Goal: Task Accomplishment & Management: Manage account settings

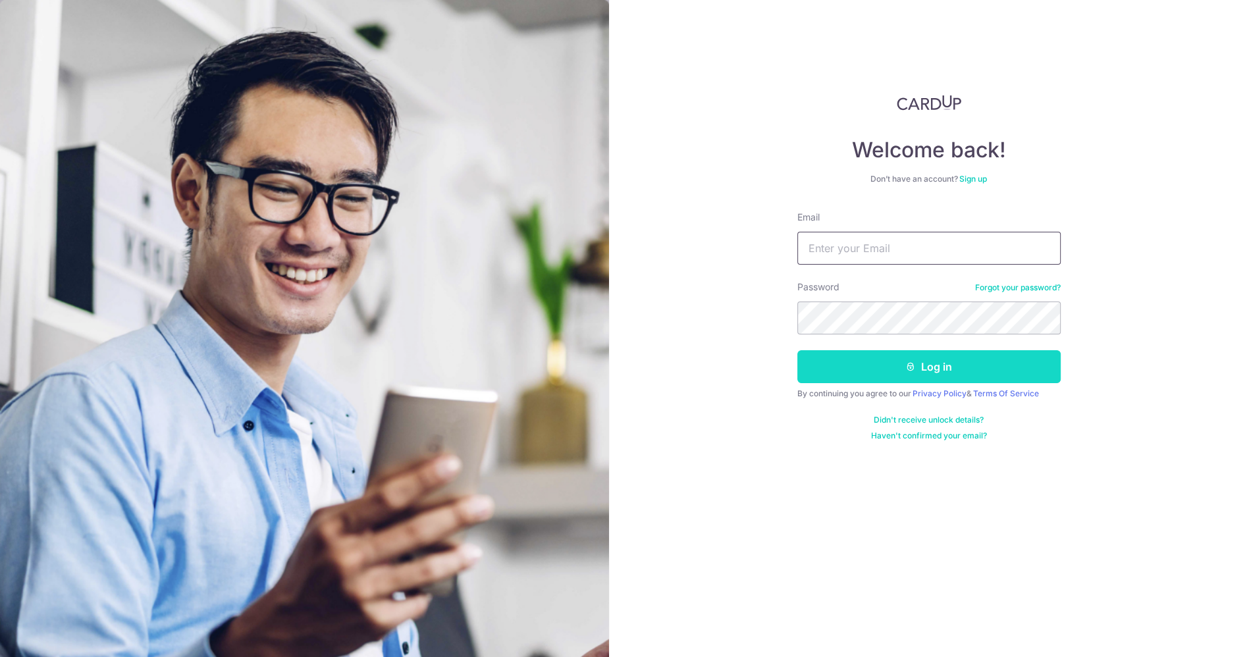
type input "[EMAIL_ADDRESS][DOMAIN_NAME]"
click at [918, 372] on button "Log in" at bounding box center [928, 366] width 263 height 33
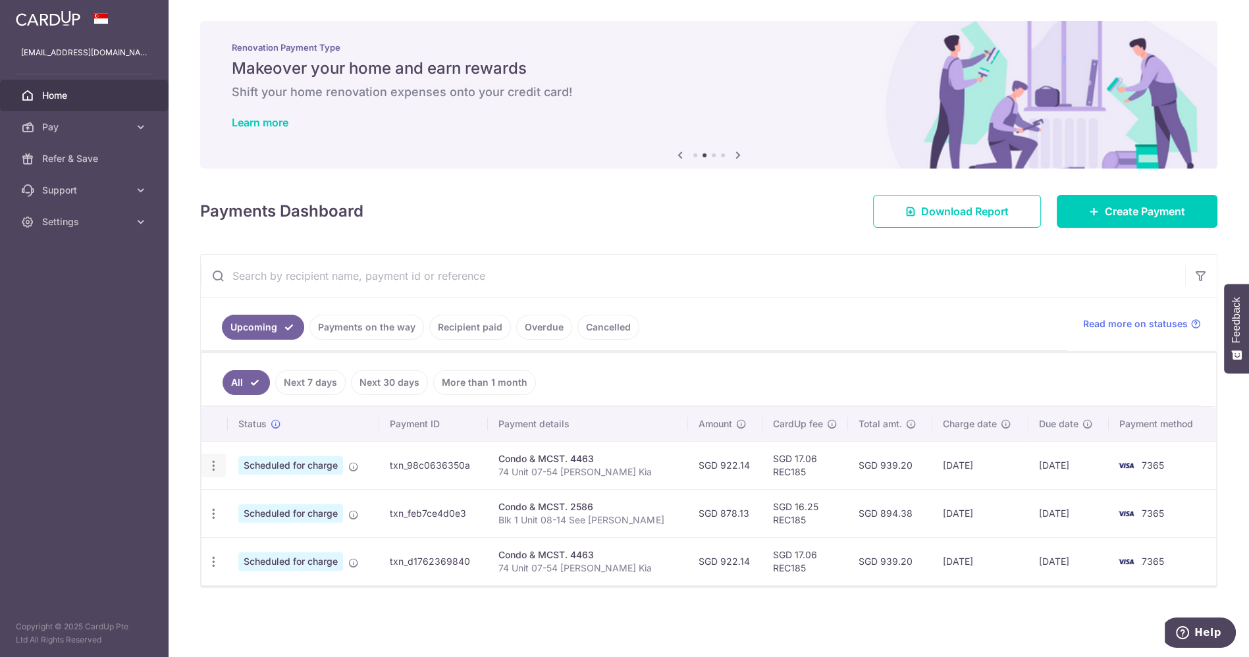
click at [211, 466] on icon "button" at bounding box center [214, 466] width 14 height 14
click at [290, 498] on span "Update payment" at bounding box center [284, 502] width 90 height 16
radio input "true"
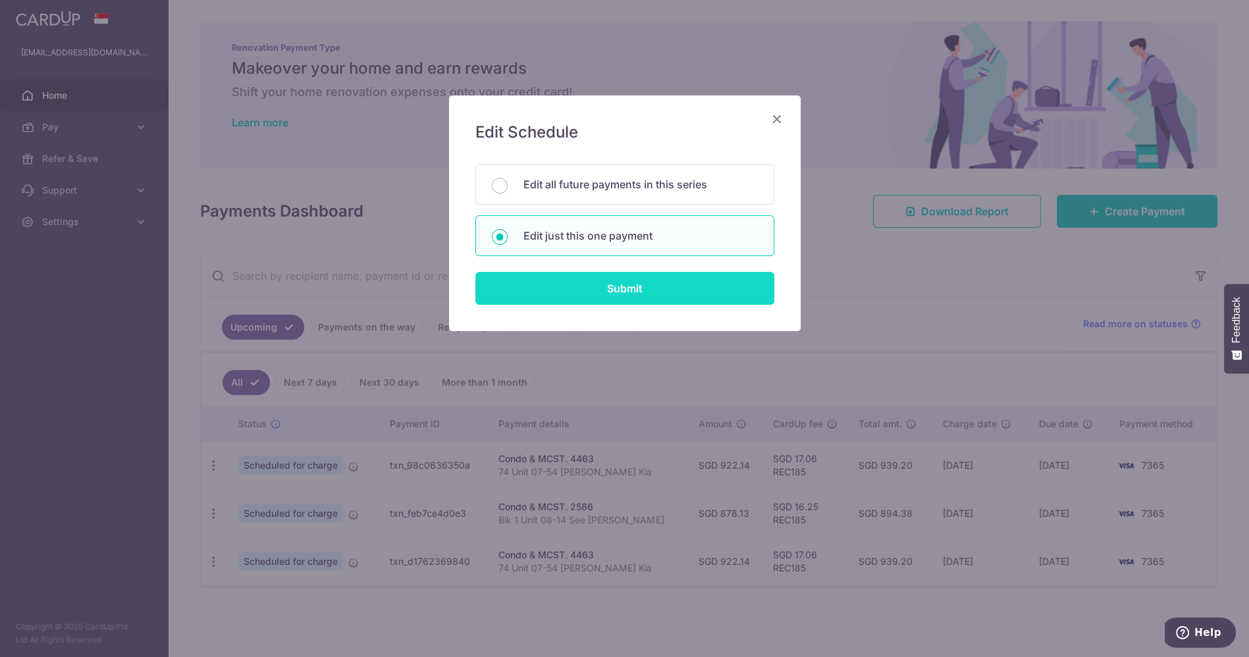
click at [633, 296] on input "Submit" at bounding box center [624, 288] width 299 height 33
radio input "true"
type input "922.14"
type input "[DATE]"
type input "74 Unit 07-54 [PERSON_NAME] Kia"
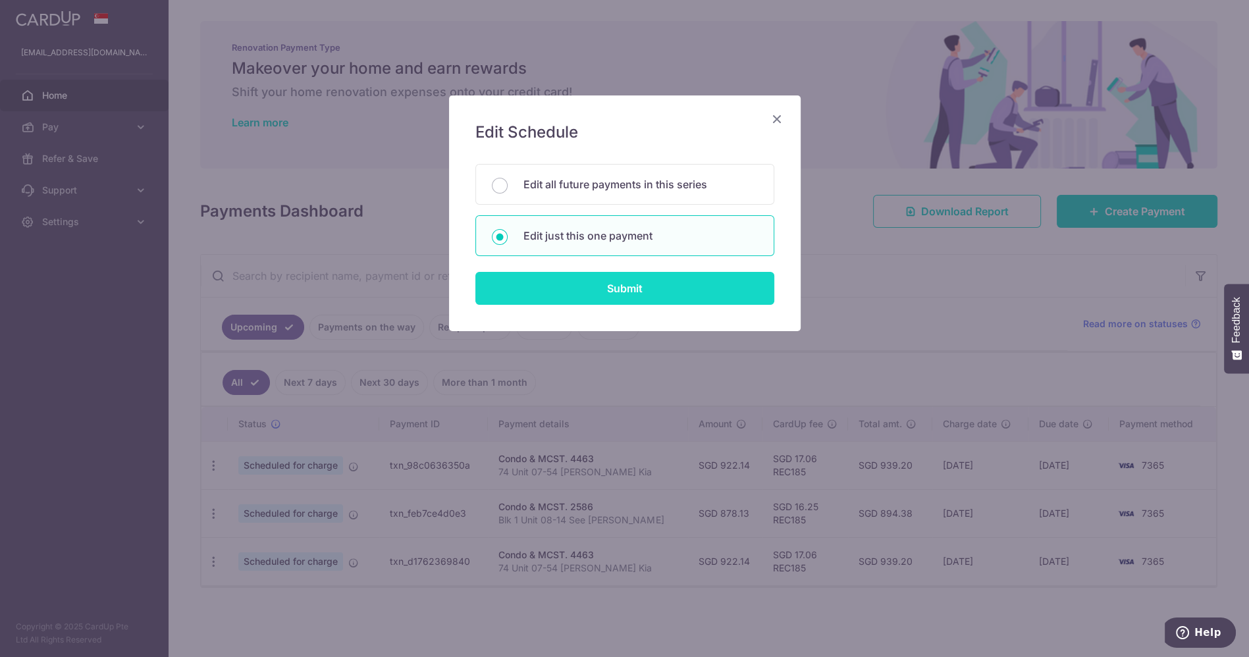
type input "REC185"
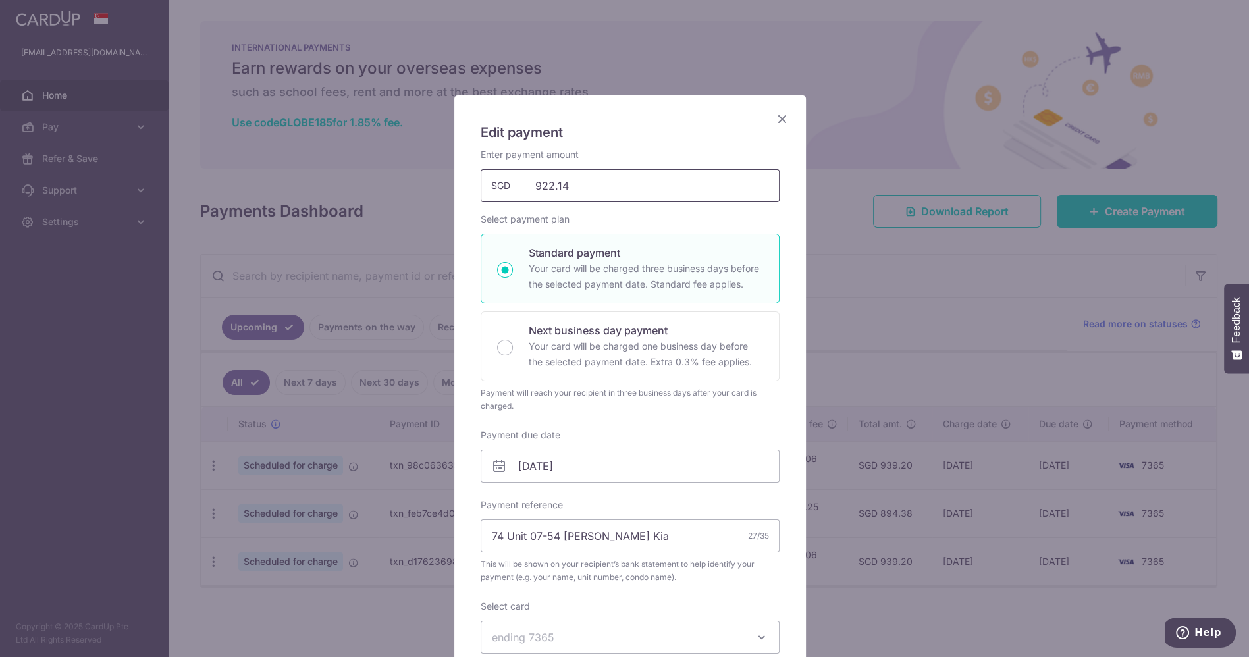
drag, startPoint x: 541, startPoint y: 183, endPoint x: 598, endPoint y: 189, distance: 56.9
click at [598, 189] on input "922.14" at bounding box center [630, 185] width 299 height 33
type input "924.92"
click at [712, 125] on h5 "Edit payment" at bounding box center [630, 132] width 299 height 21
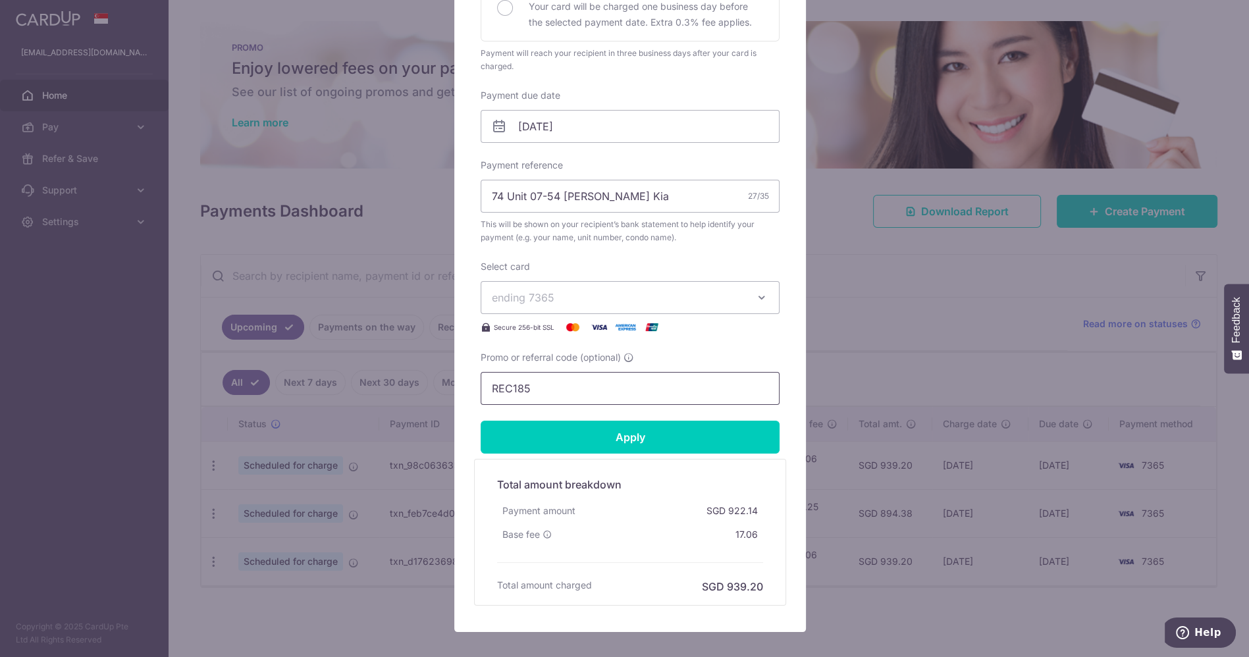
scroll to position [365, 0]
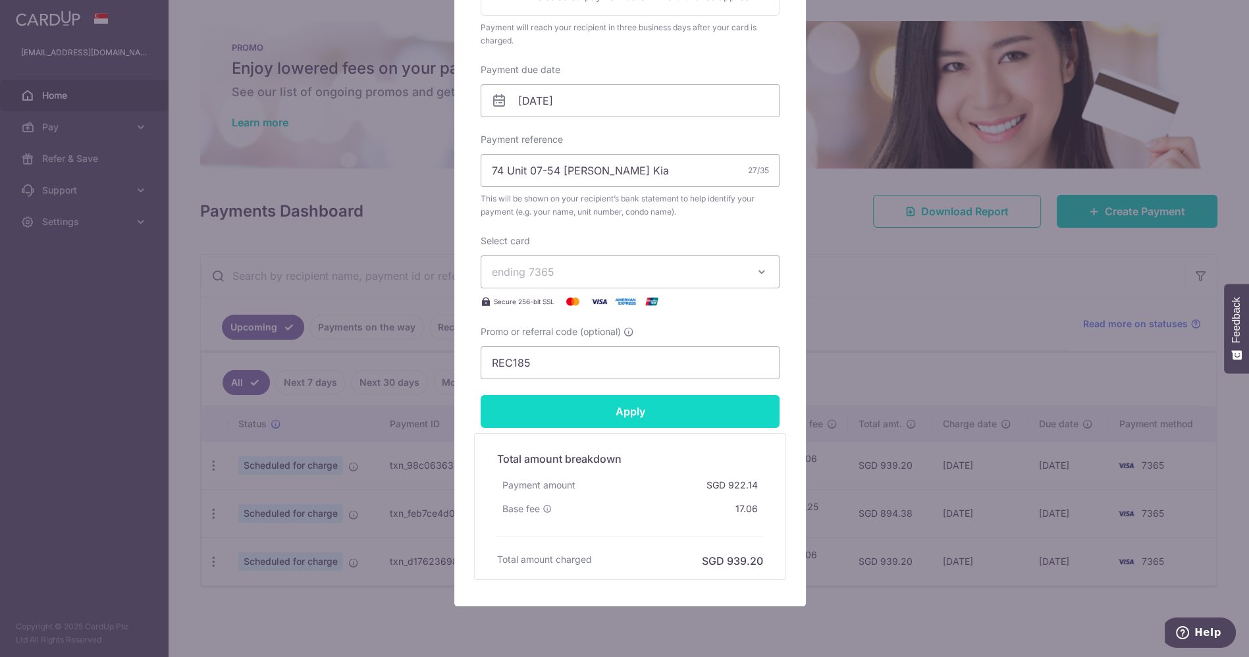
click at [612, 412] on input "Apply" at bounding box center [630, 411] width 299 height 33
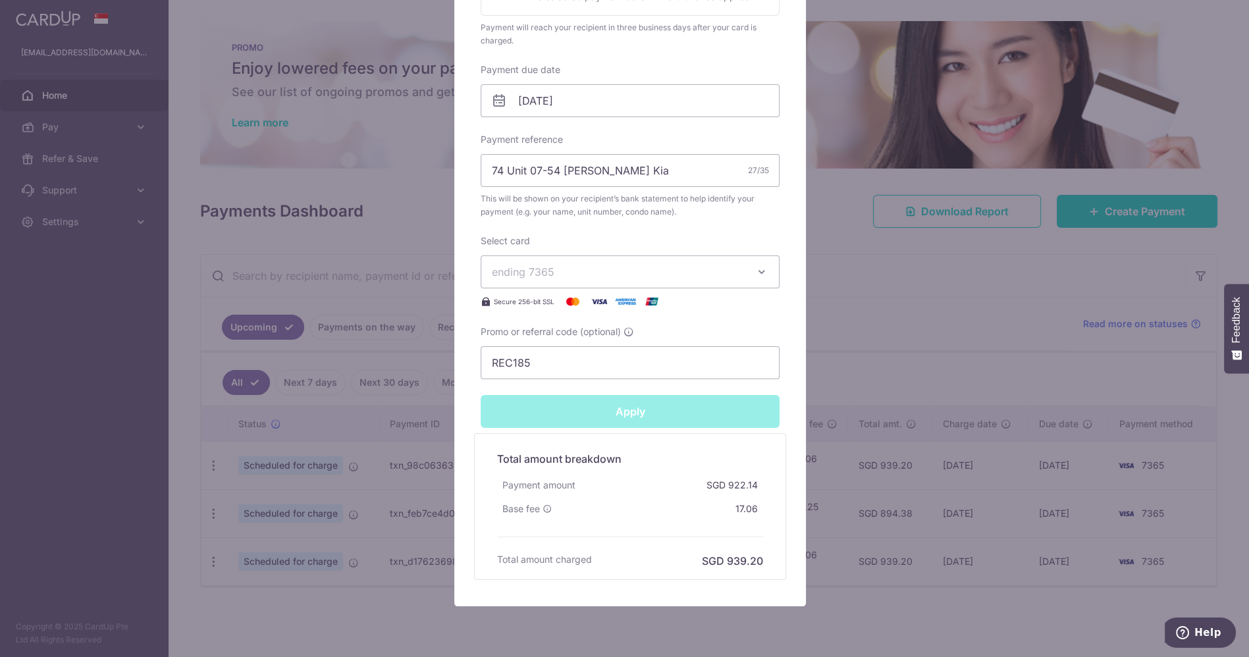
type input "Successfully Applied"
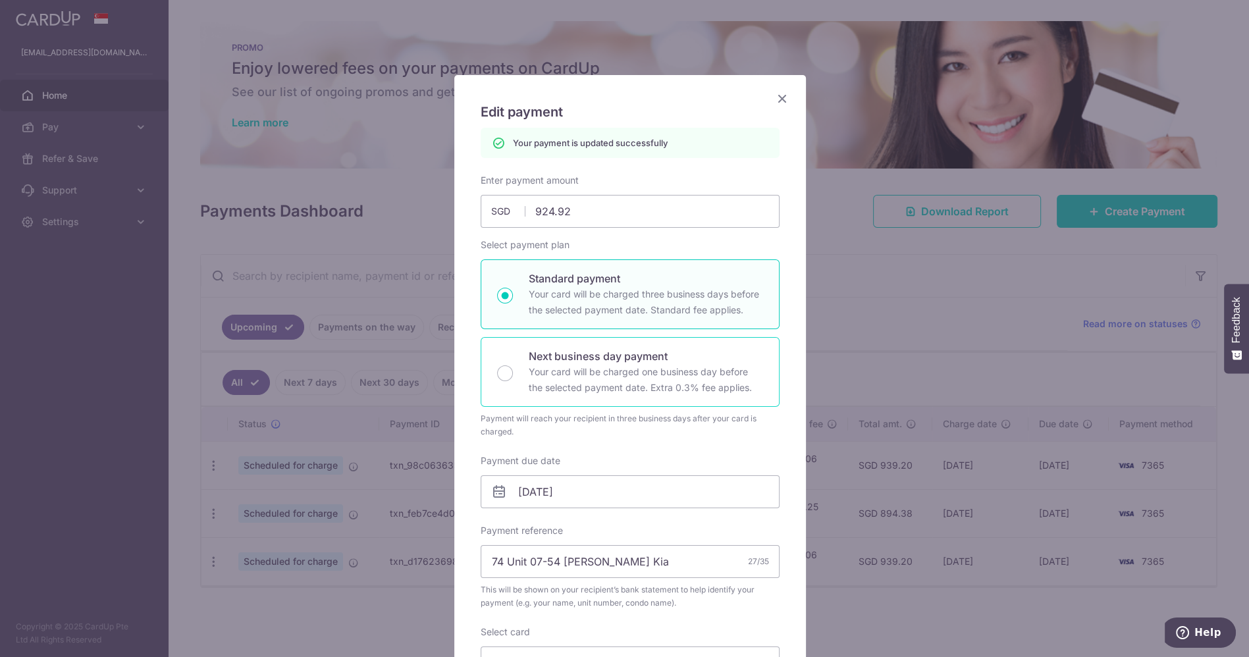
scroll to position [0, 0]
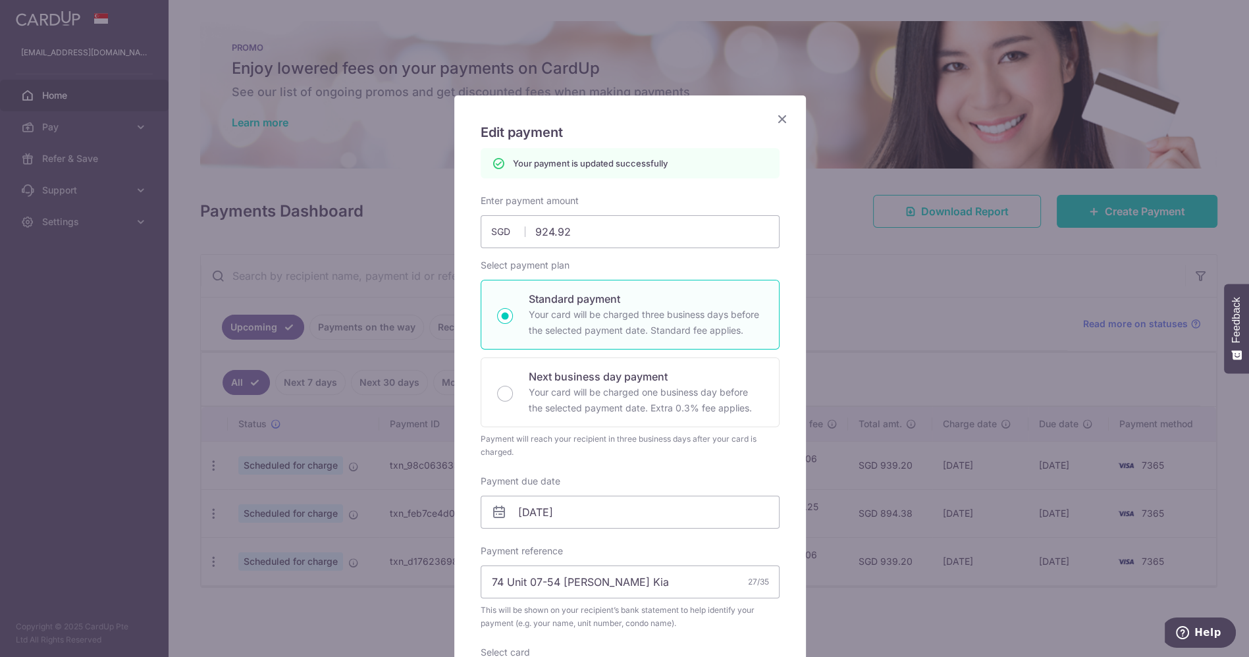
click at [781, 116] on icon "Close" at bounding box center [782, 119] width 16 height 16
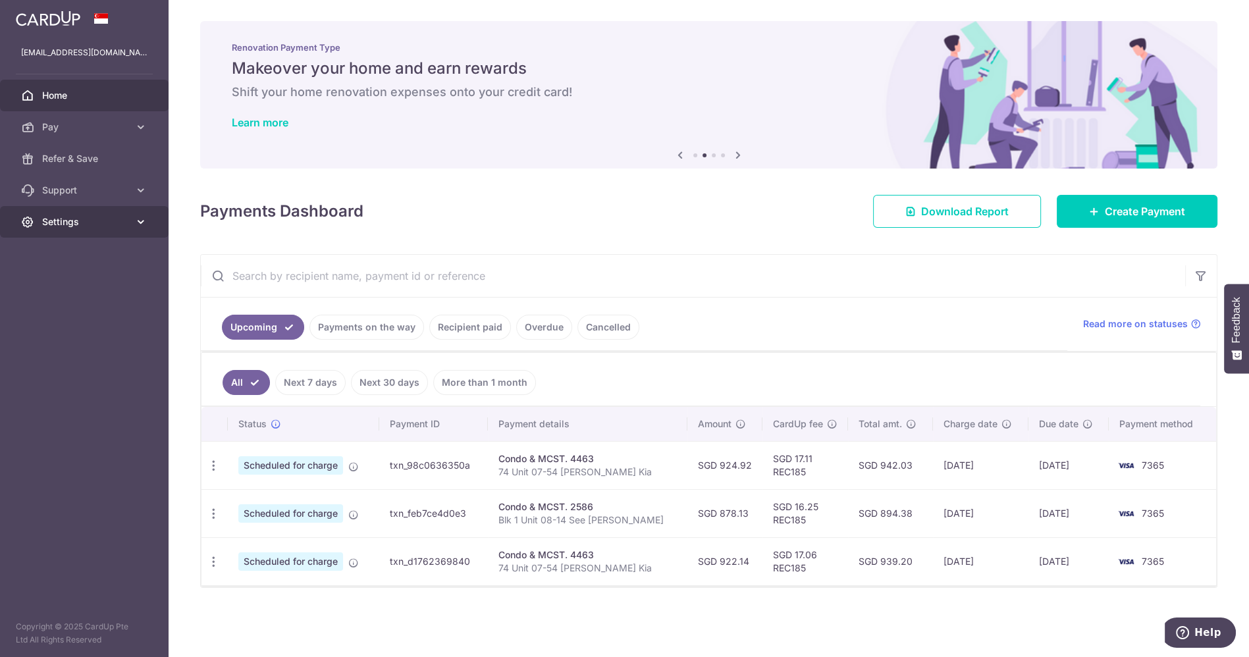
click at [53, 223] on span "Settings" at bounding box center [85, 221] width 87 height 13
click at [80, 288] on span "Logout" at bounding box center [85, 285] width 87 height 13
